Goal: Book appointment/travel/reservation

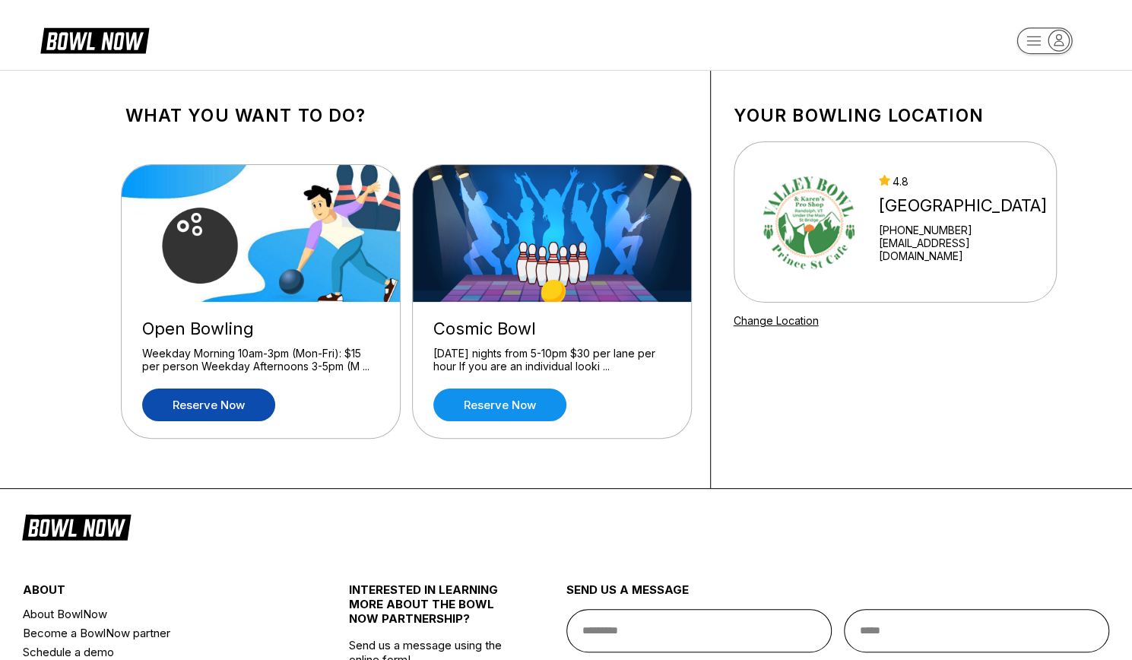
click at [191, 407] on link "Reserve now" at bounding box center [208, 404] width 133 height 33
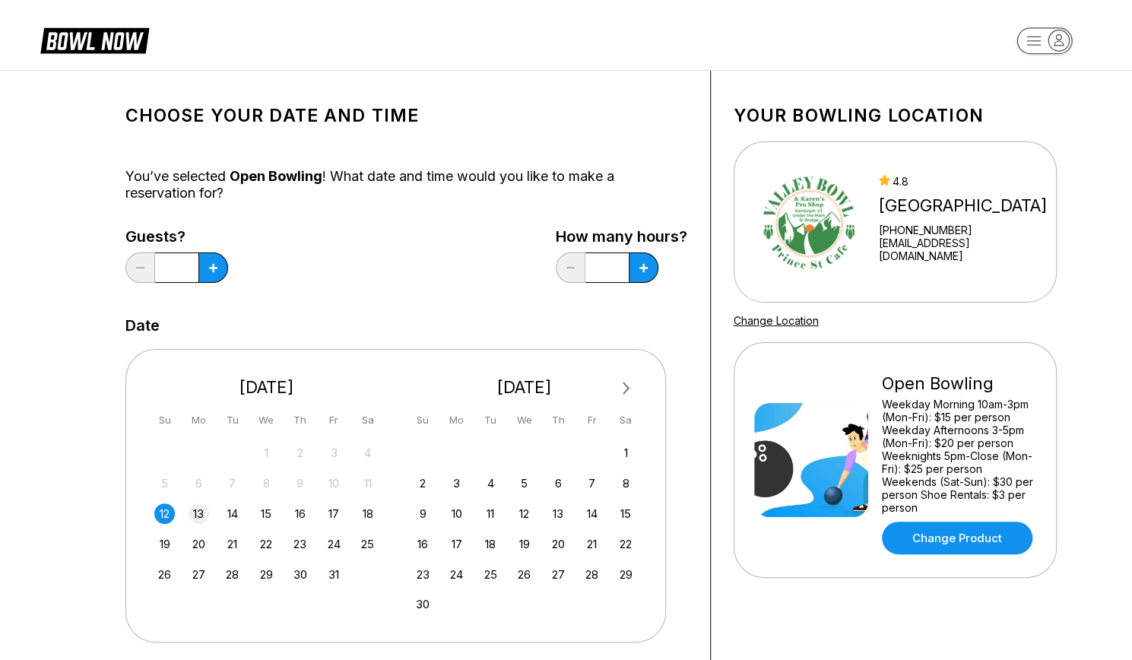
click at [196, 516] on div "13" at bounding box center [199, 513] width 21 height 21
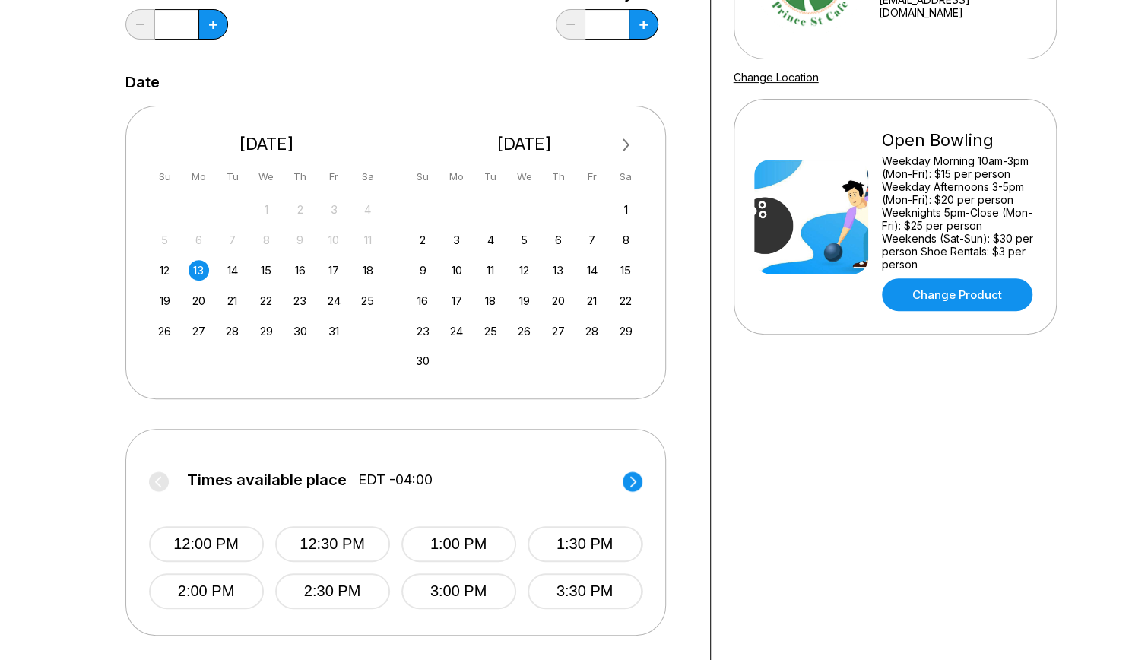
scroll to position [243, 0]
click at [211, 27] on icon at bounding box center [213, 25] width 8 height 8
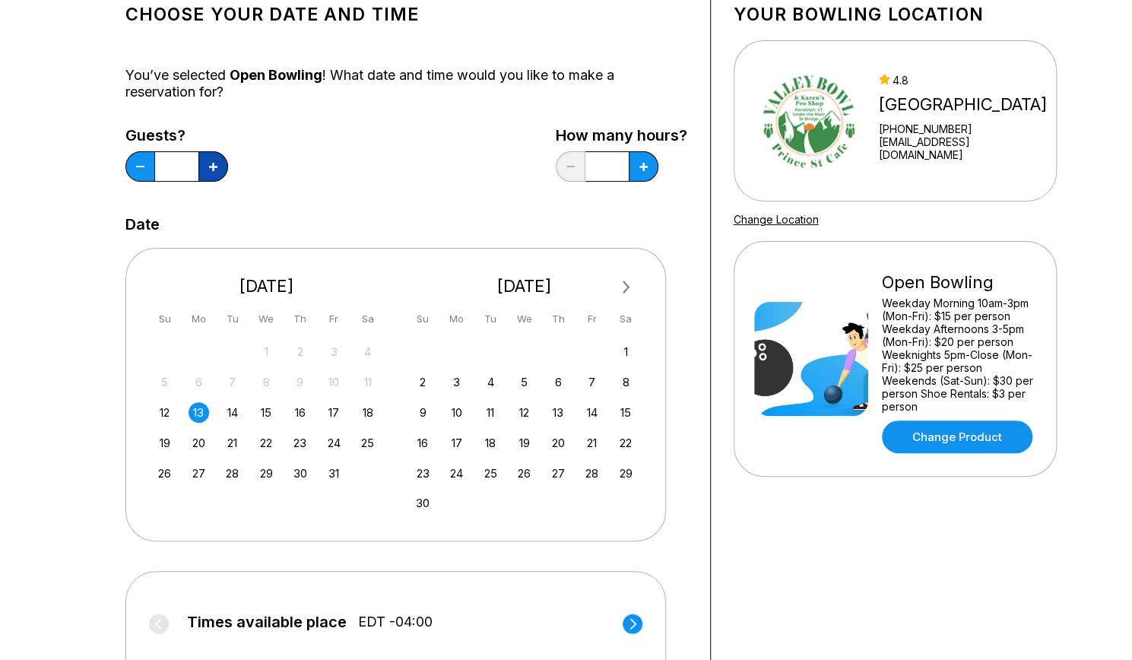
scroll to position [92, 0]
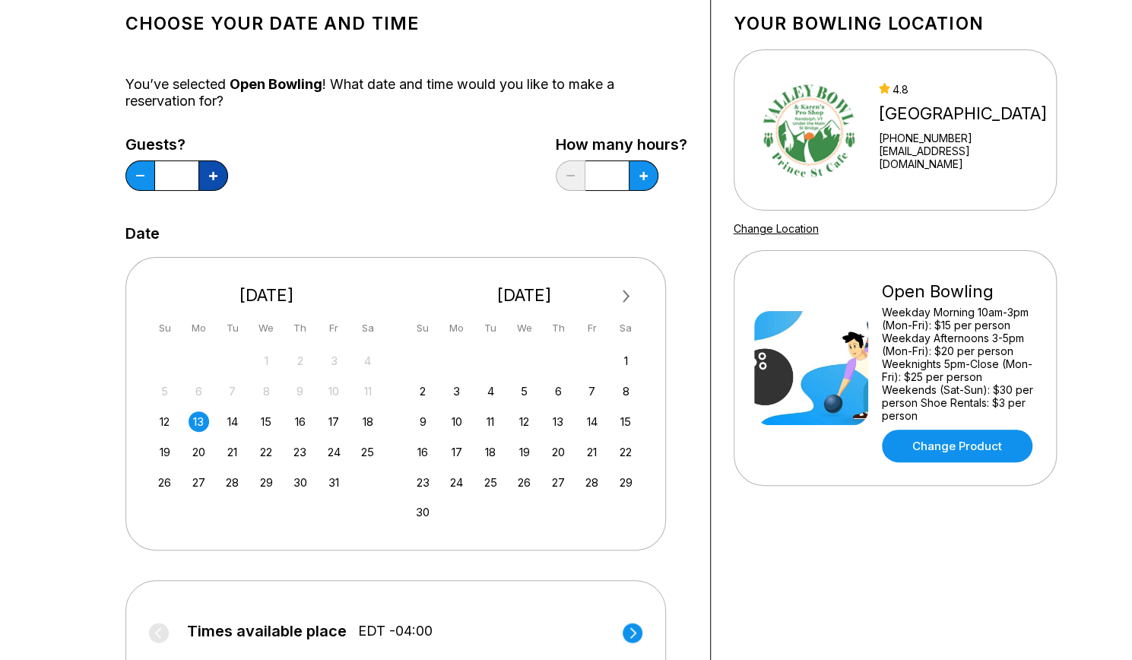
click at [216, 188] on button at bounding box center [213, 175] width 30 height 30
click at [216, 186] on button at bounding box center [213, 175] width 30 height 30
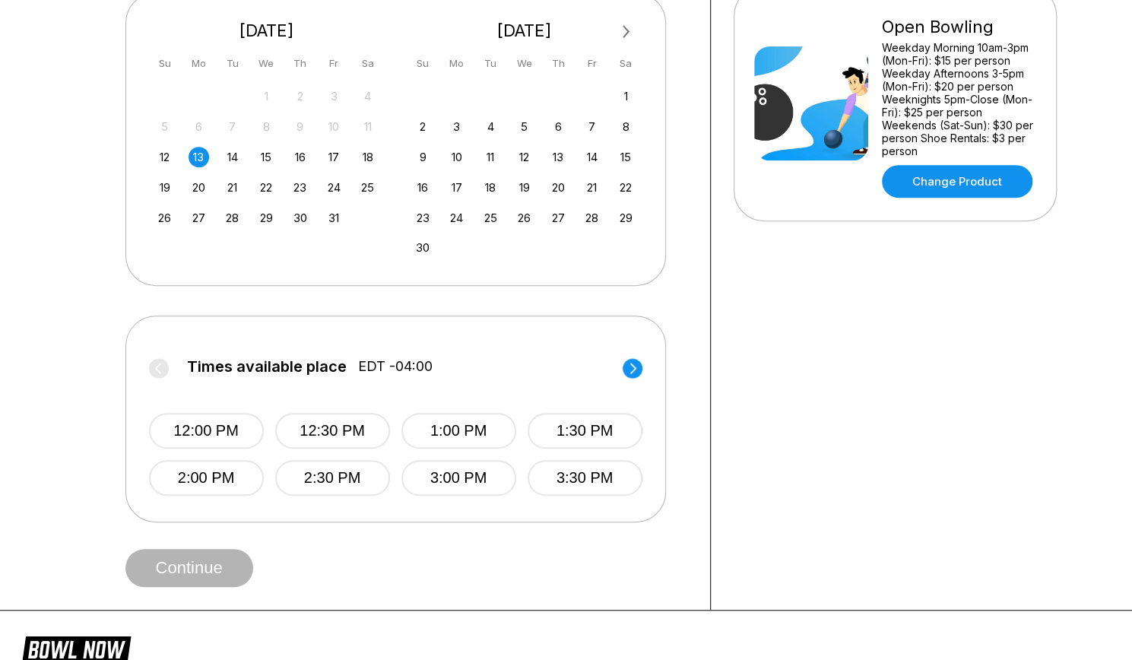
scroll to position [372, 0]
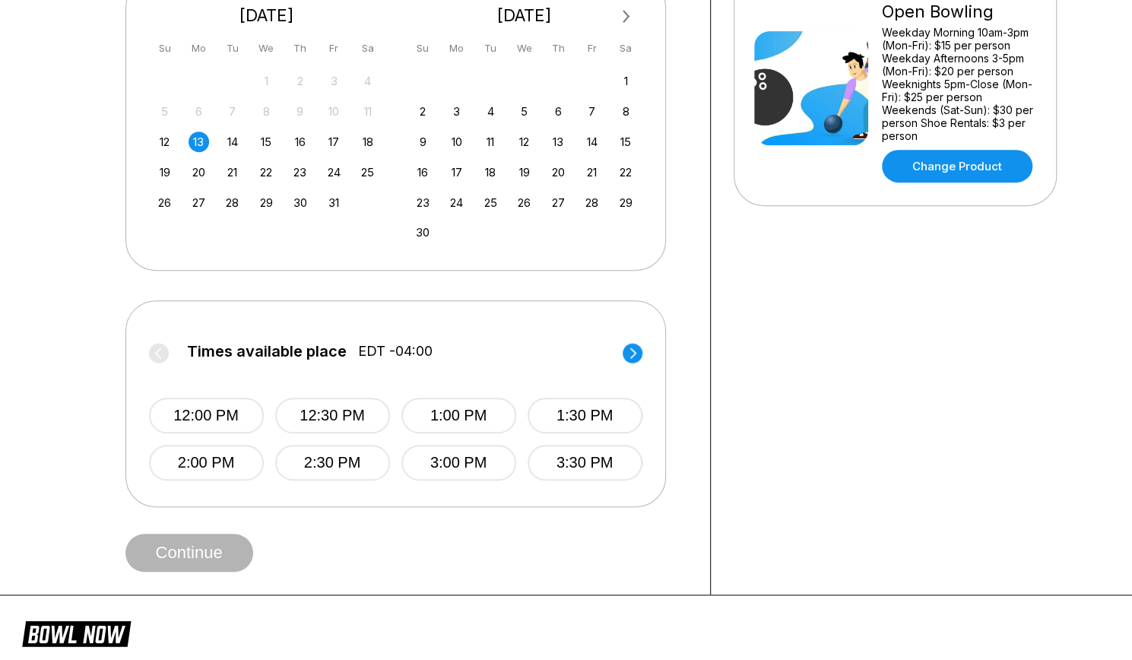
click at [632, 352] on circle at bounding box center [633, 353] width 20 height 20
click at [163, 354] on circle at bounding box center [159, 353] width 20 height 20
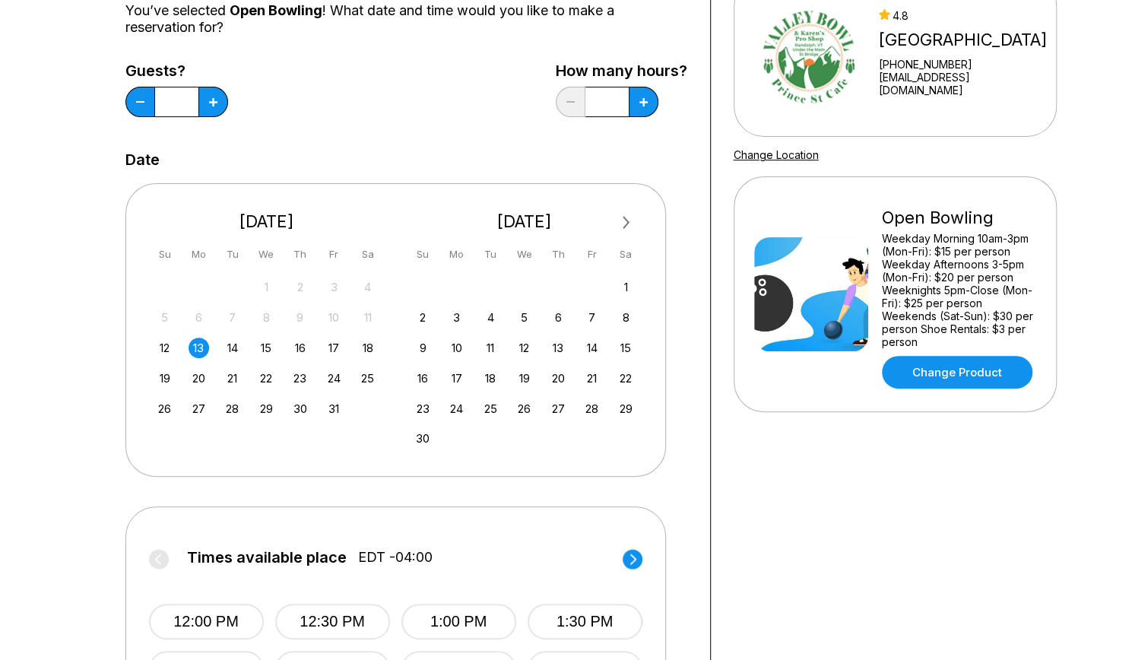
scroll to position [173, 0]
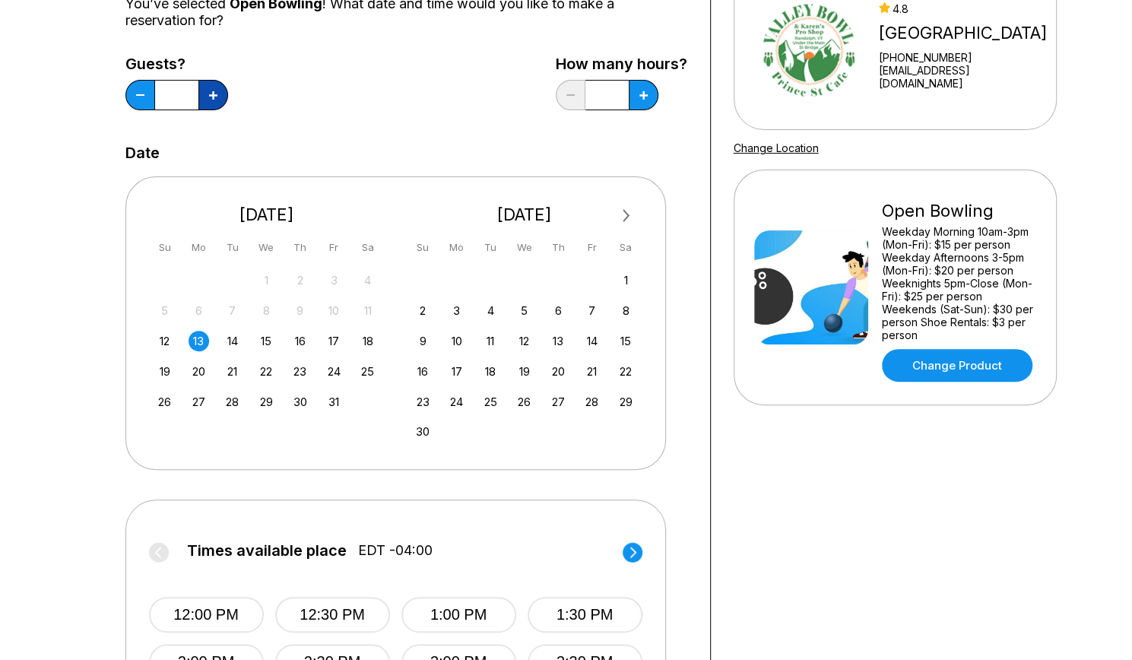
click at [217, 92] on button at bounding box center [213, 95] width 30 height 30
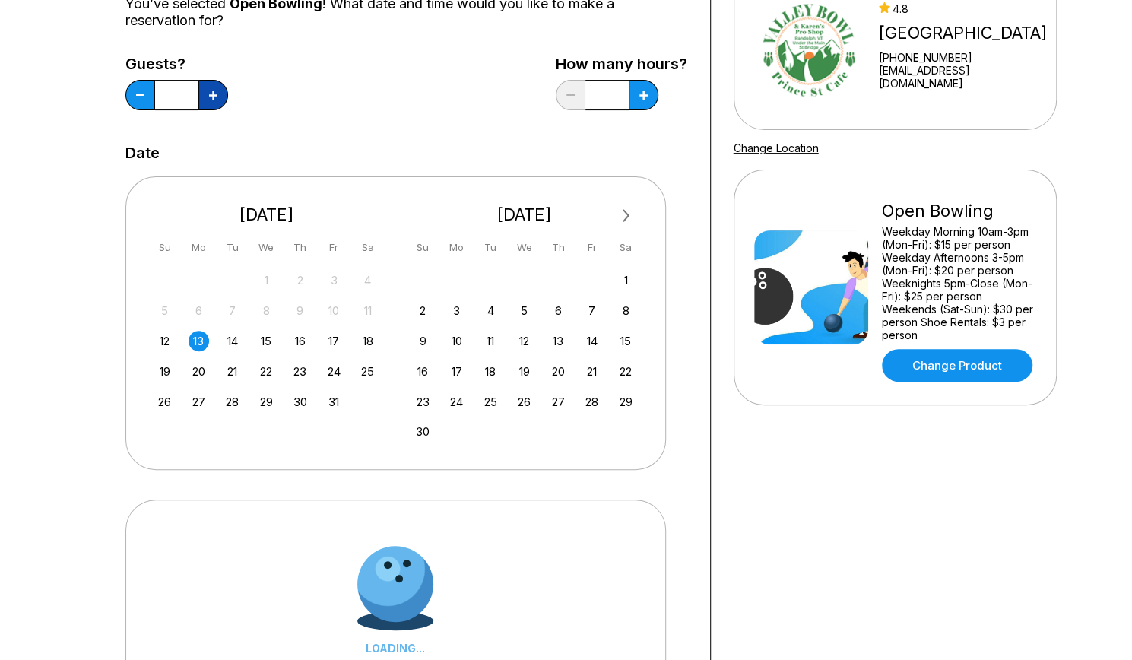
click at [217, 92] on button at bounding box center [213, 95] width 30 height 30
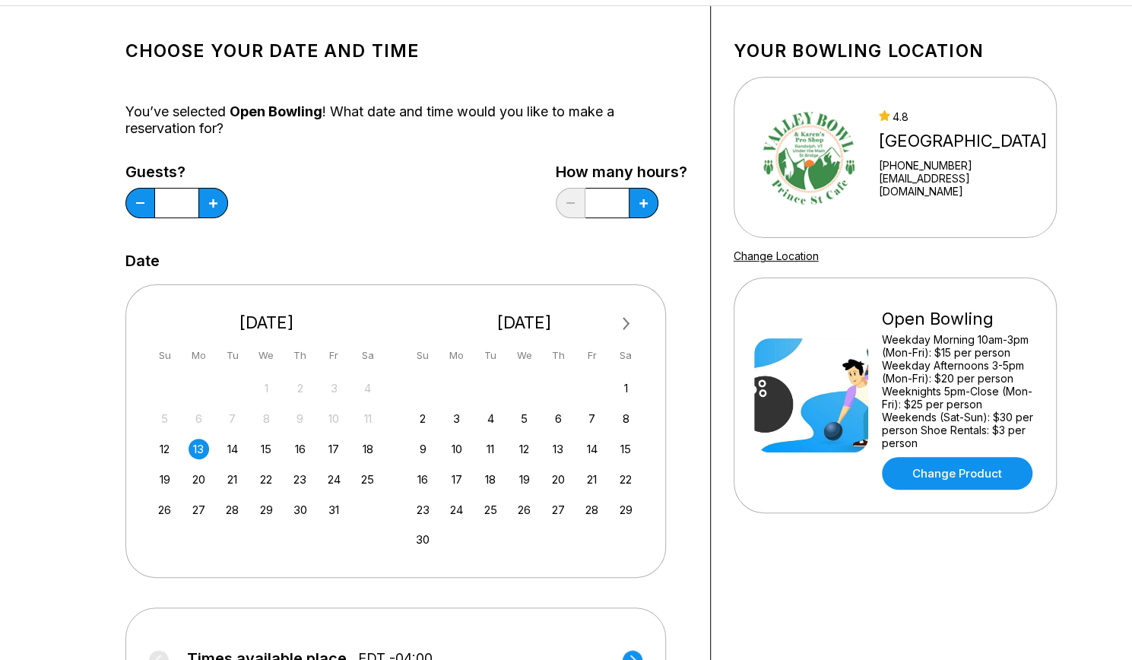
scroll to position [67, 0]
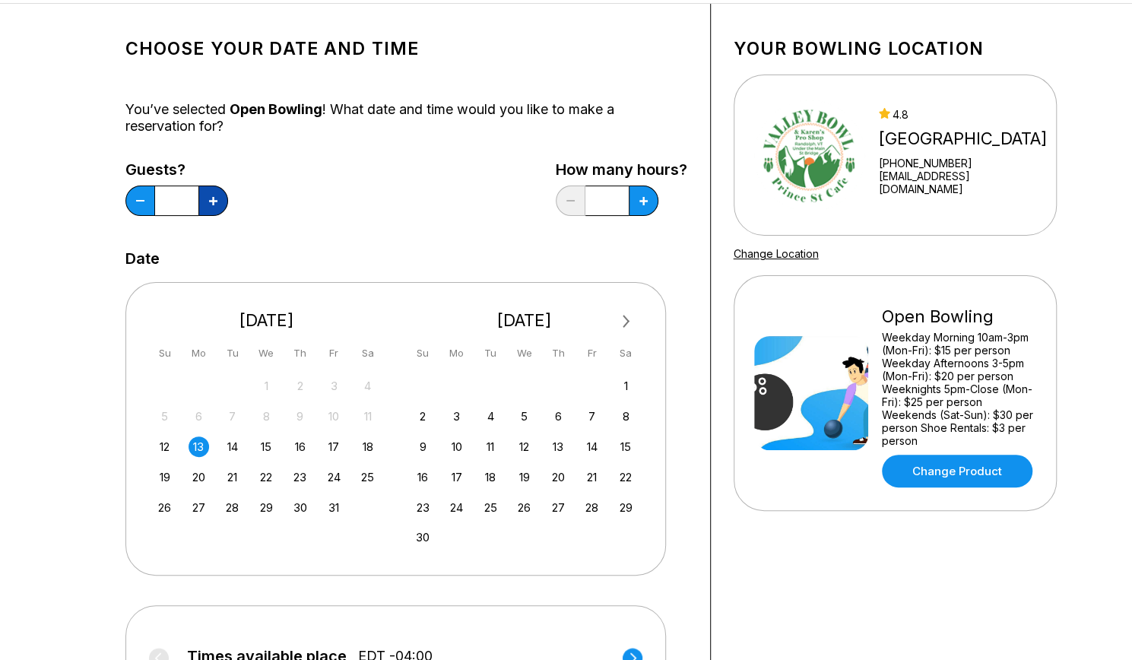
click at [207, 211] on button at bounding box center [213, 200] width 30 height 30
type input "*"
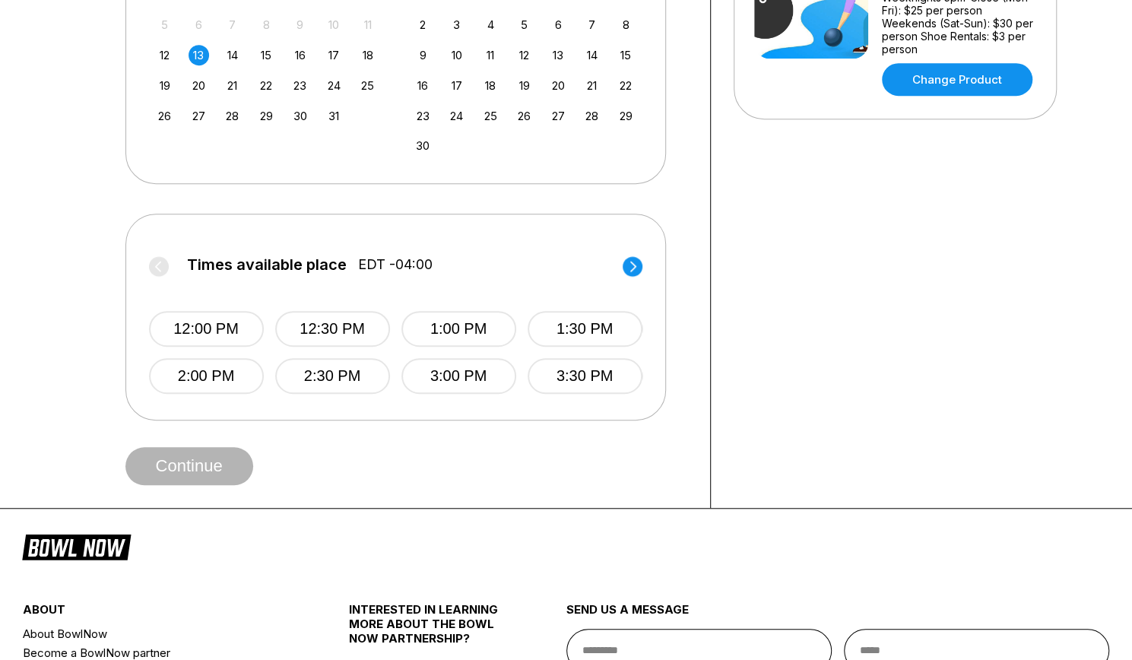
scroll to position [459, 0]
click at [563, 334] on button "1:30 PM" at bounding box center [585, 328] width 115 height 36
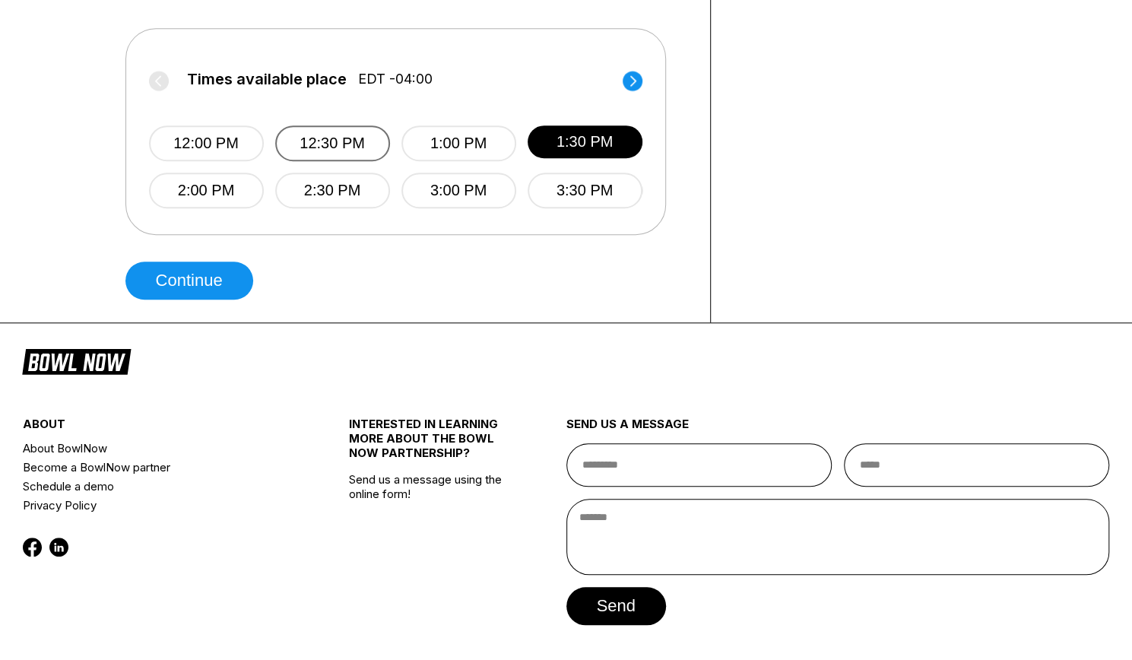
scroll to position [688, 0]
